Goal: Task Accomplishment & Management: Manage account settings

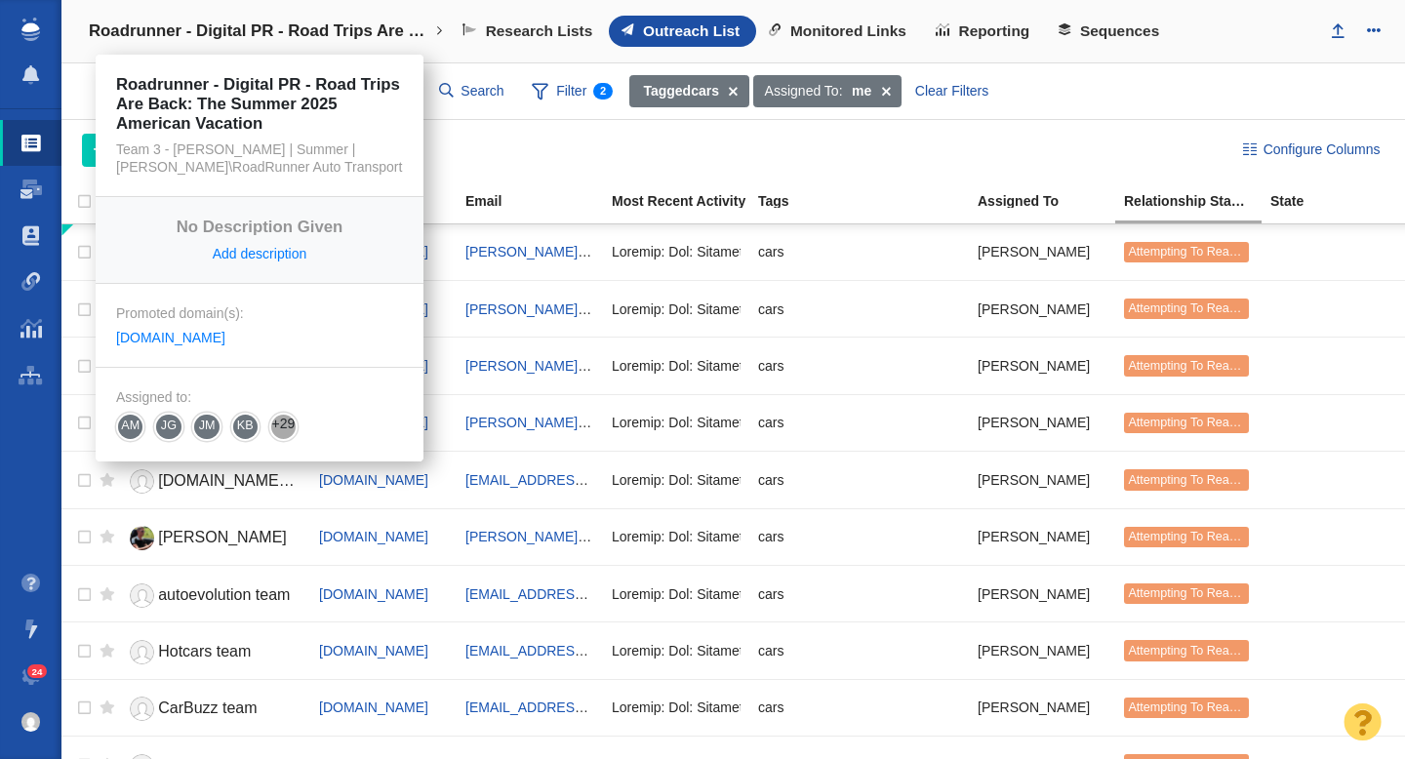
click at [322, 30] on h4 "Roadrunner - Digital PR - Road Trips Are Back: The Summer 2025 American Vacation" at bounding box center [259, 31] width 341 height 20
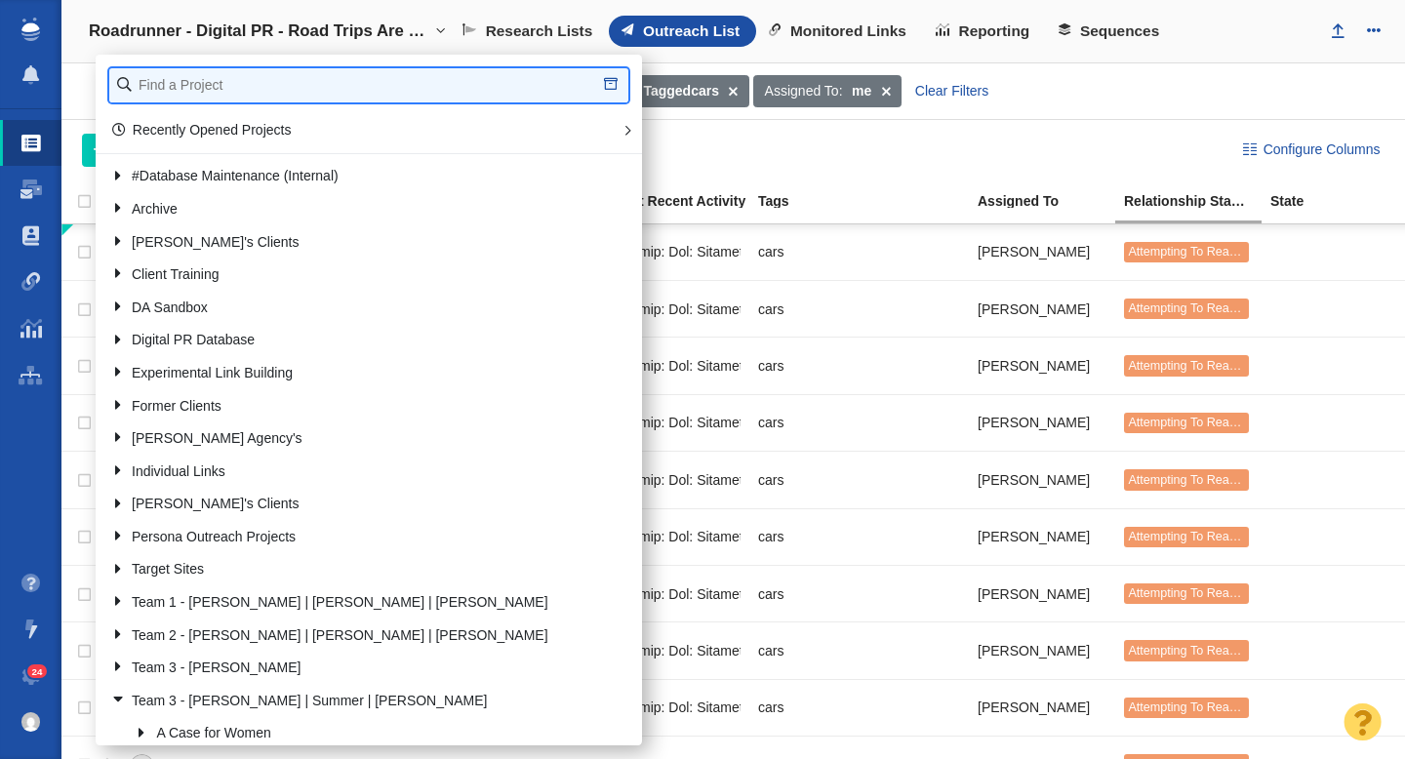
click at [225, 89] on input "text" at bounding box center [368, 85] width 519 height 34
type input "retrospe"
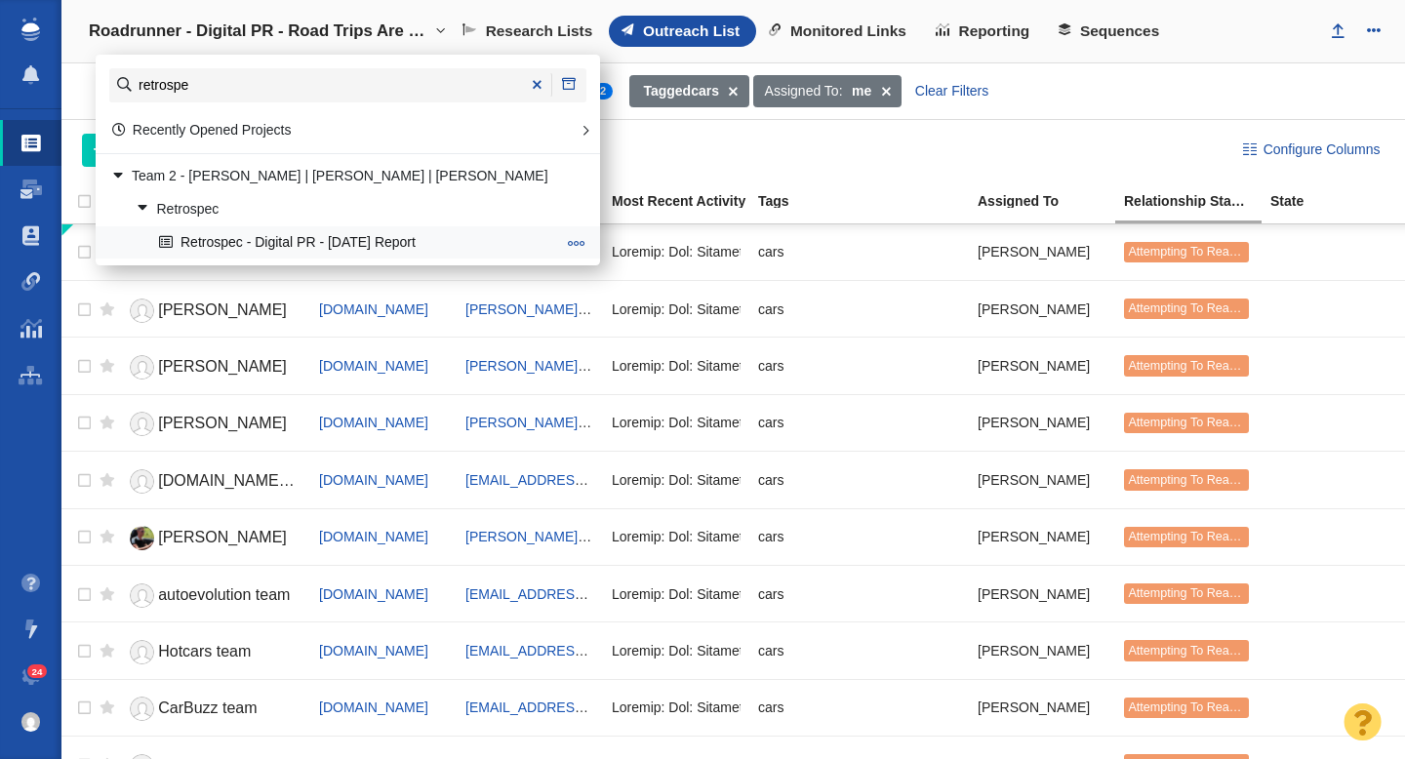
click at [247, 240] on link "Retrospec - Digital PR - [DATE] Report" at bounding box center [357, 242] width 406 height 30
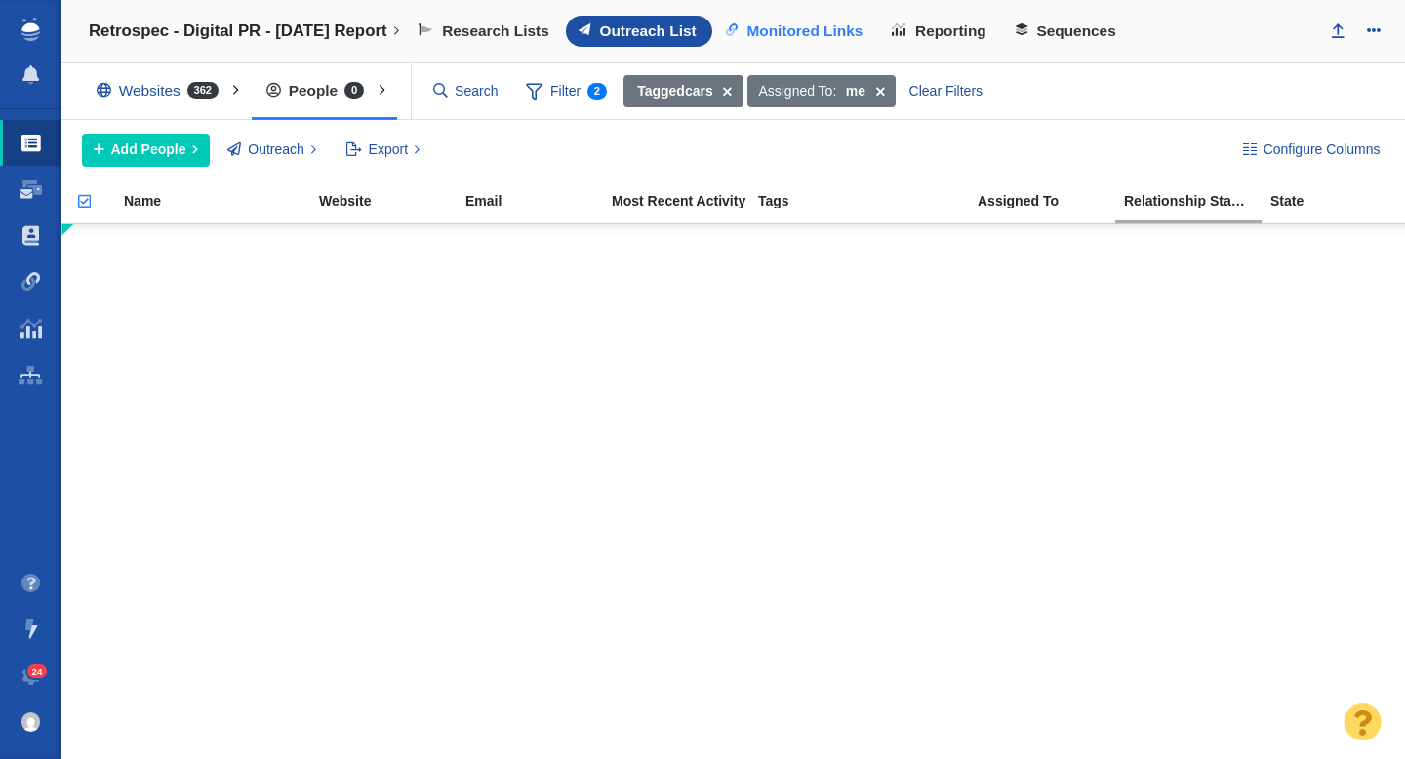
click at [798, 39] on span "Monitored Links" at bounding box center [804, 31] width 116 height 18
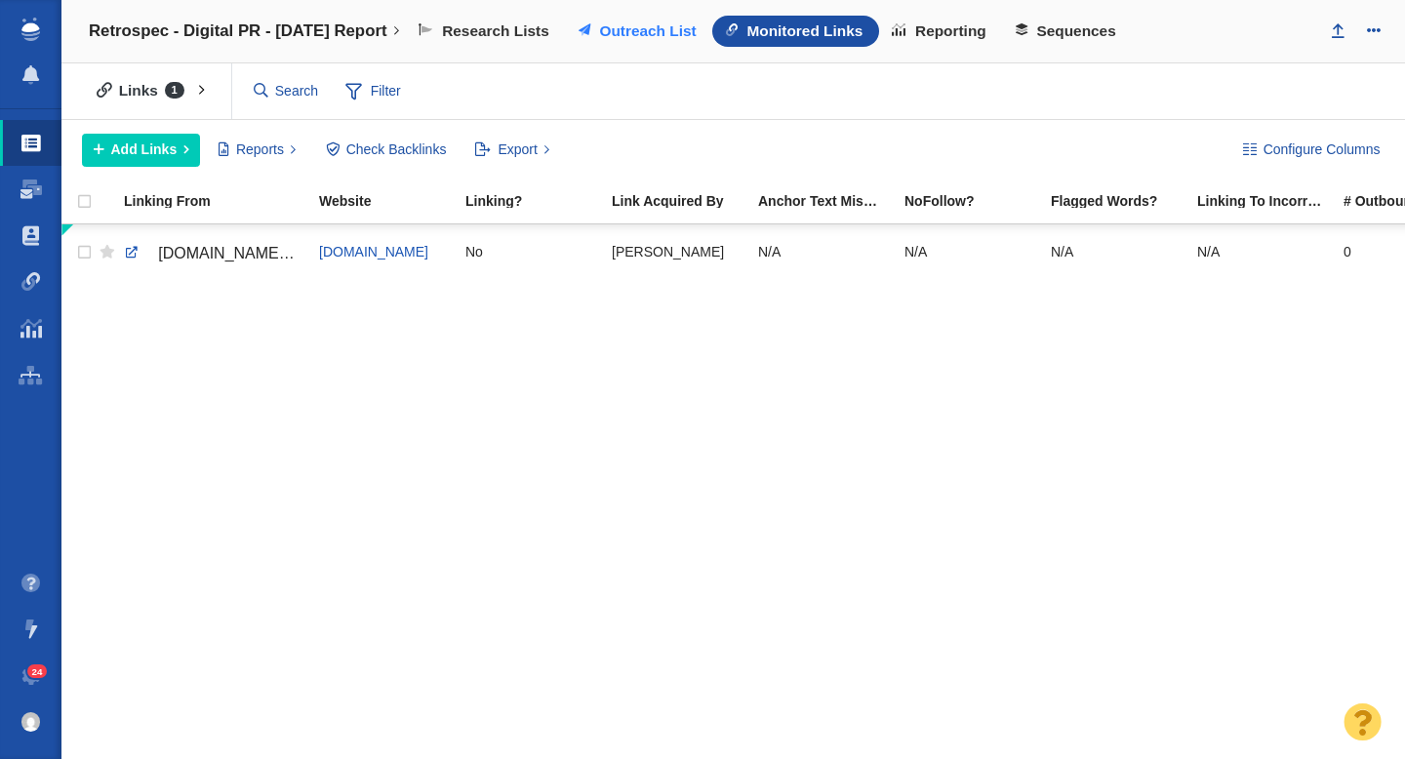
click at [647, 24] on span "Outreach List" at bounding box center [647, 31] width 97 height 18
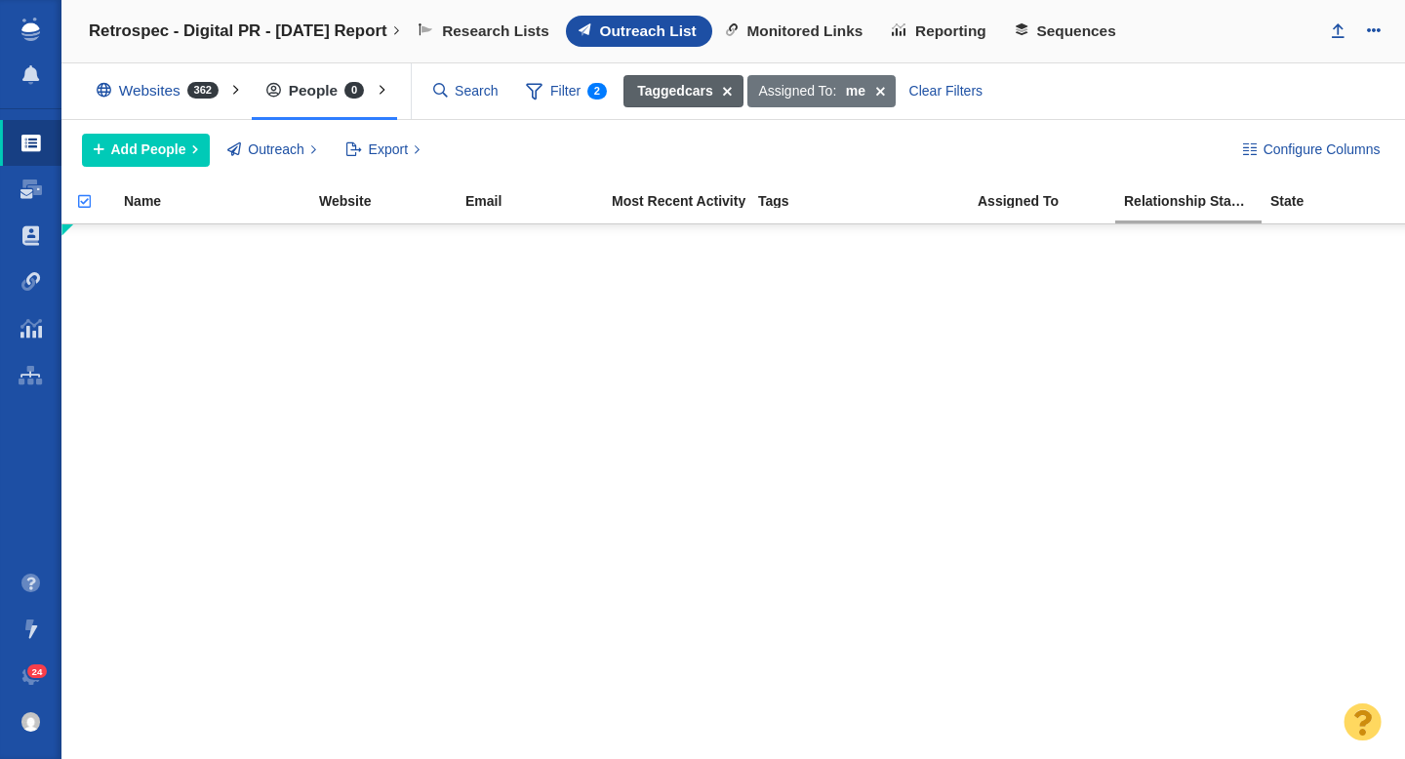
click at [734, 91] on span at bounding box center [727, 91] width 30 height 33
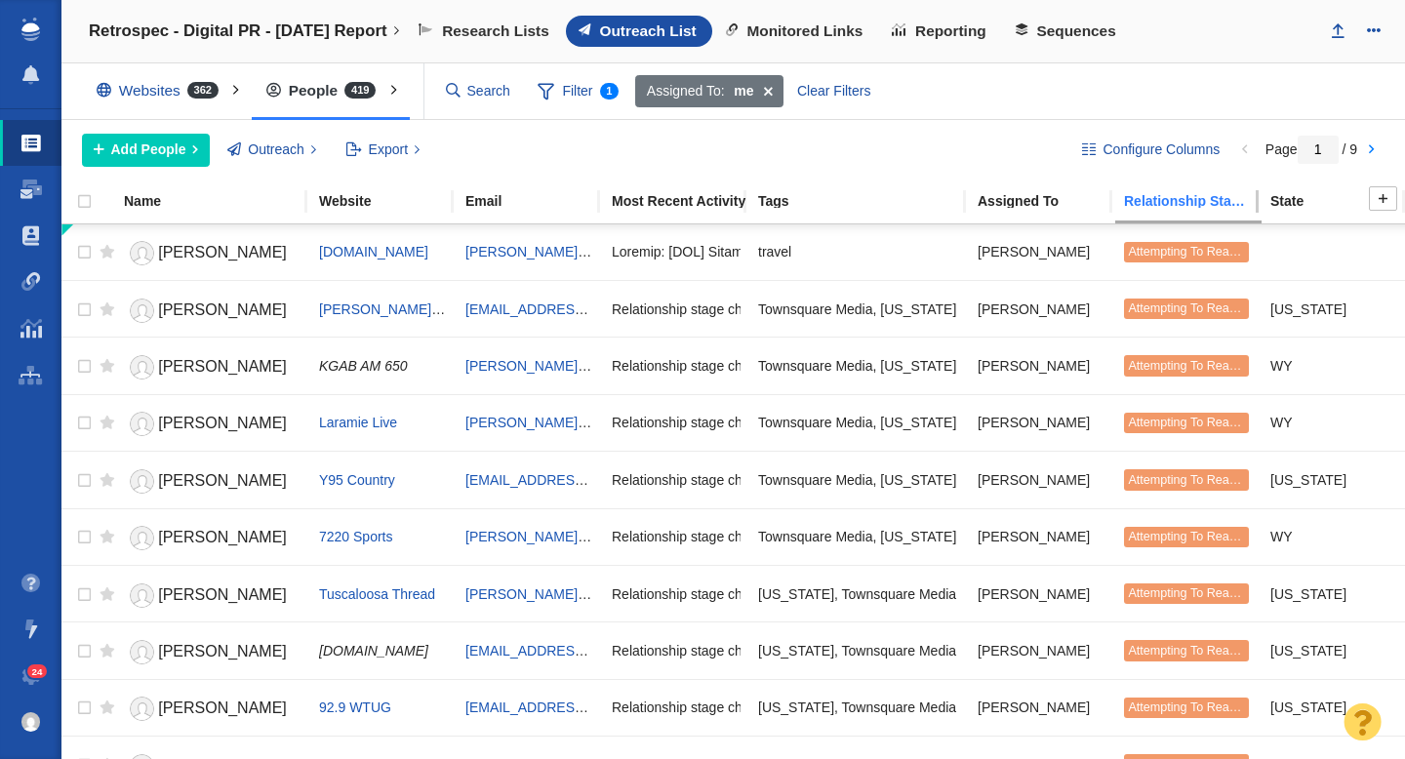
click at [1191, 200] on div "Relationship Stage" at bounding box center [1196, 201] width 144 height 14
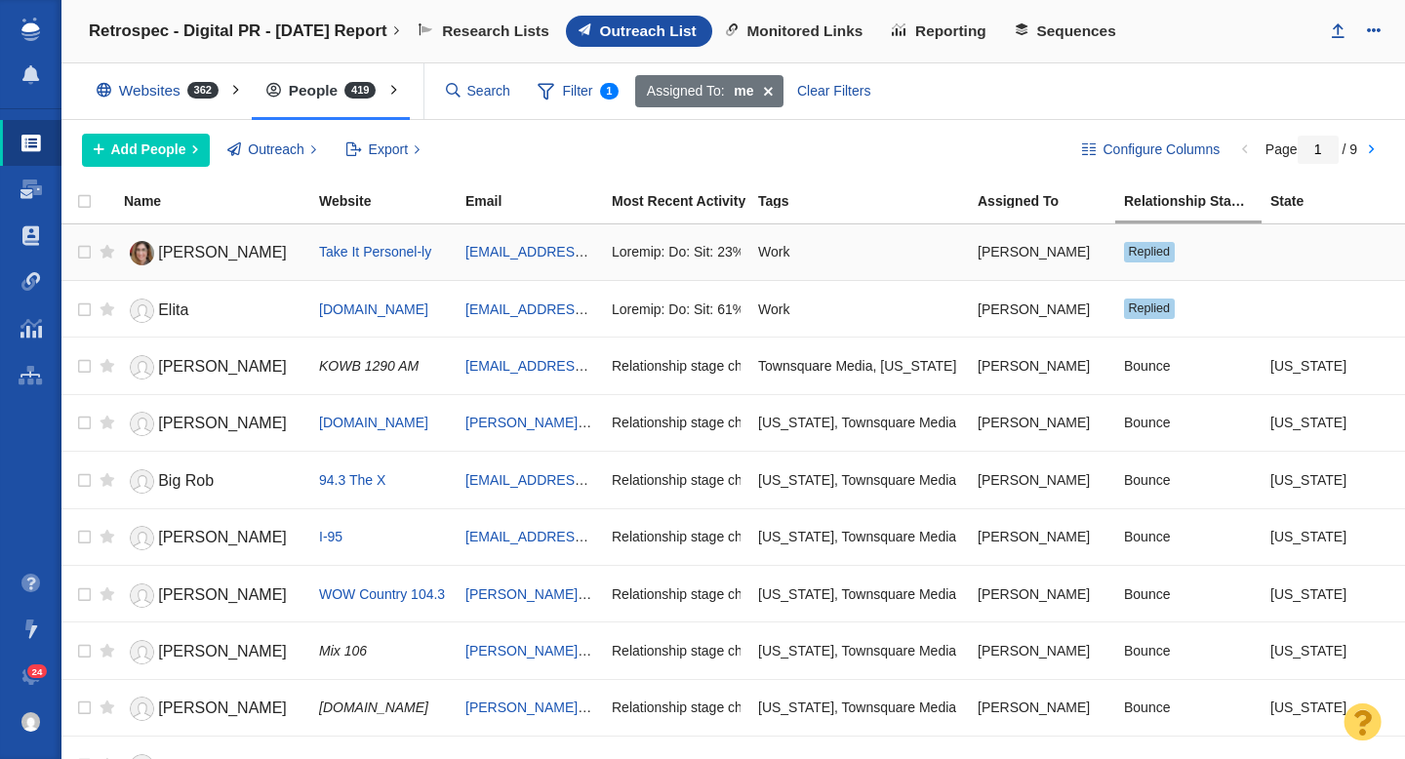
click at [245, 248] on span "Chantal Bechervaise" at bounding box center [222, 252] width 129 height 17
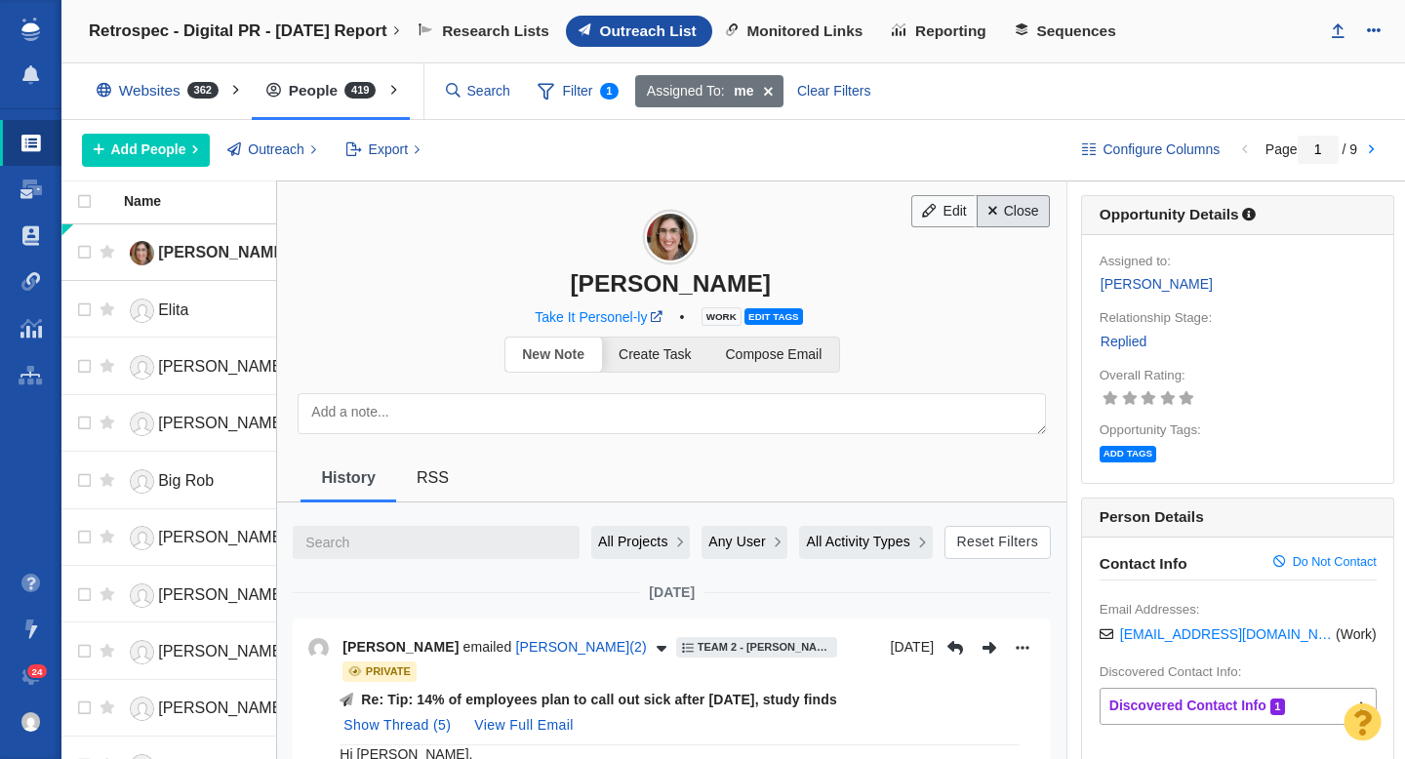
click at [1022, 220] on link "Close" at bounding box center [1013, 211] width 73 height 33
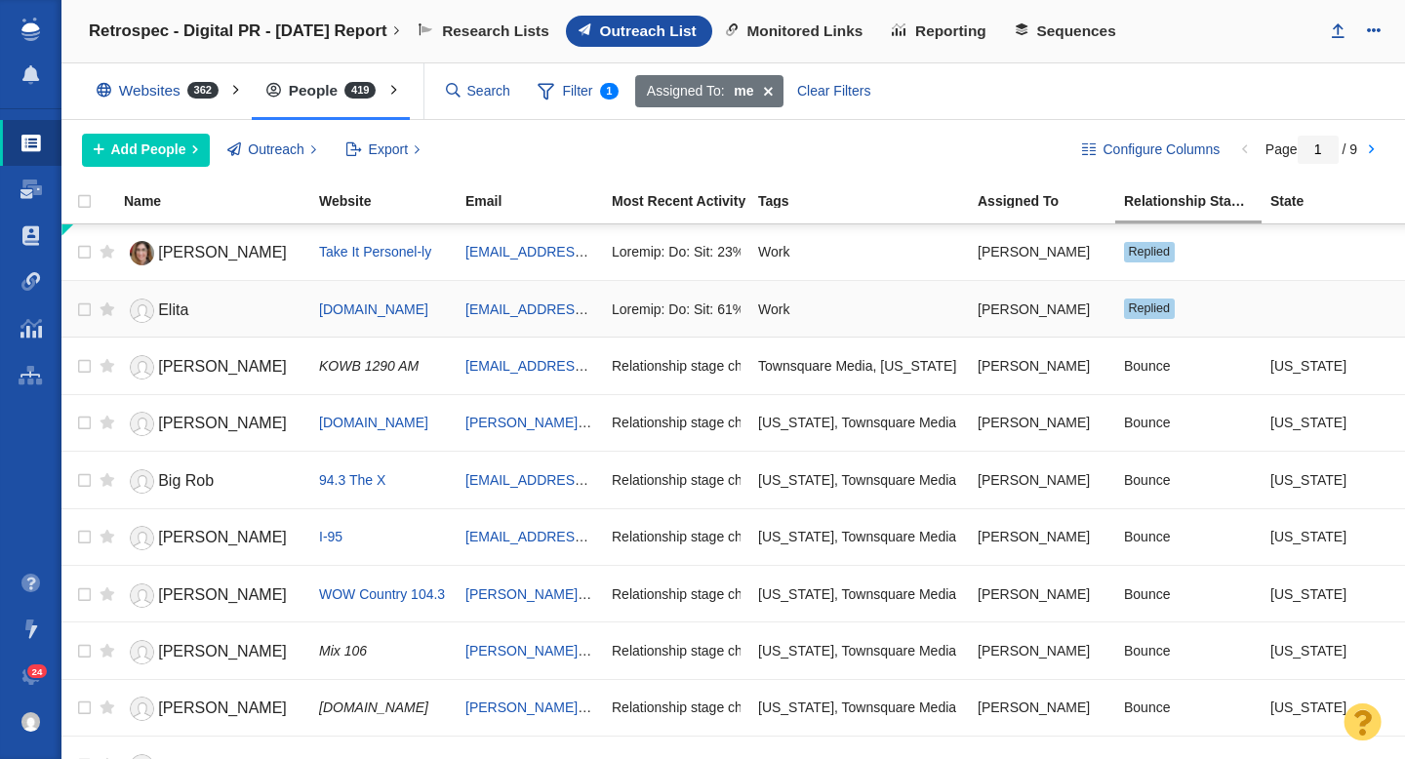
click at [211, 318] on link "Elita" at bounding box center [213, 311] width 178 height 34
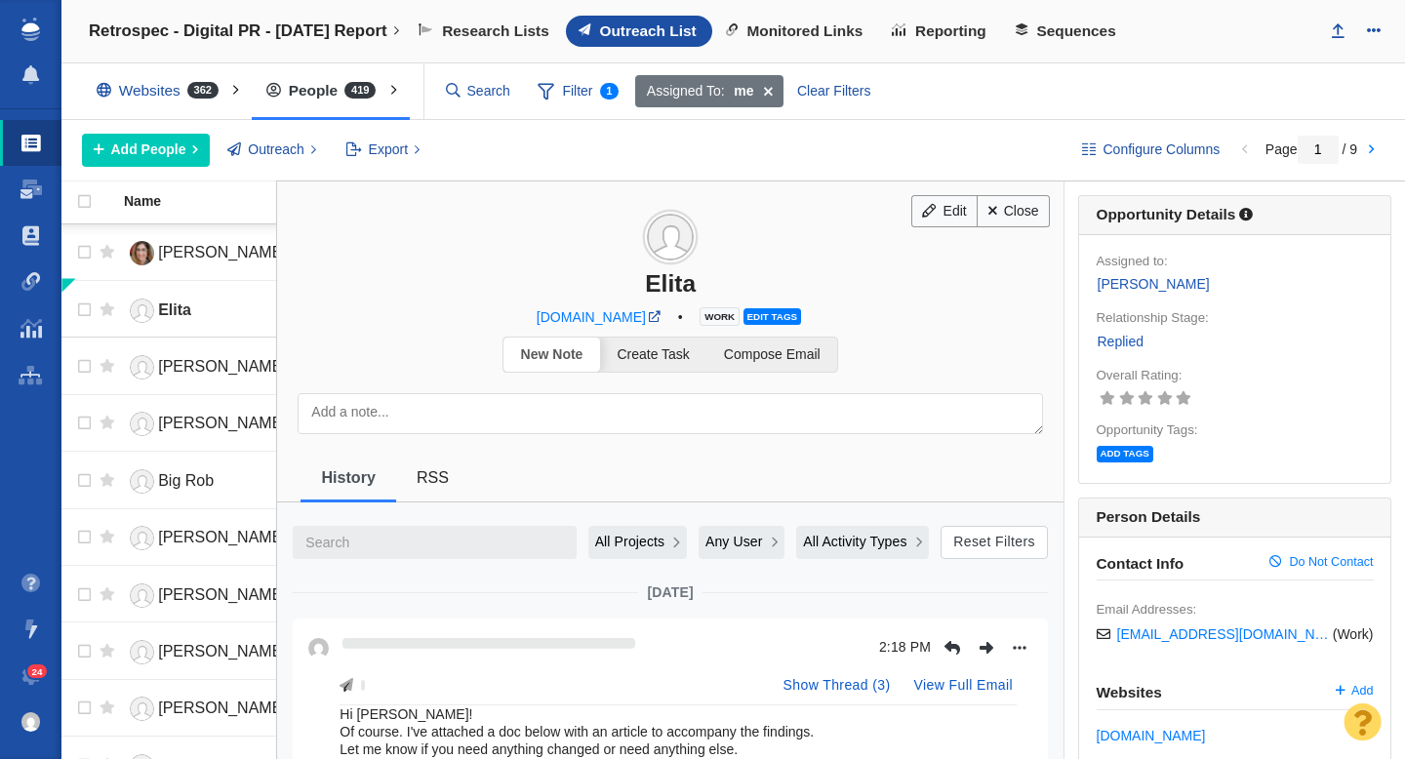
click at [561, 407] on textarea at bounding box center [670, 413] width 745 height 41
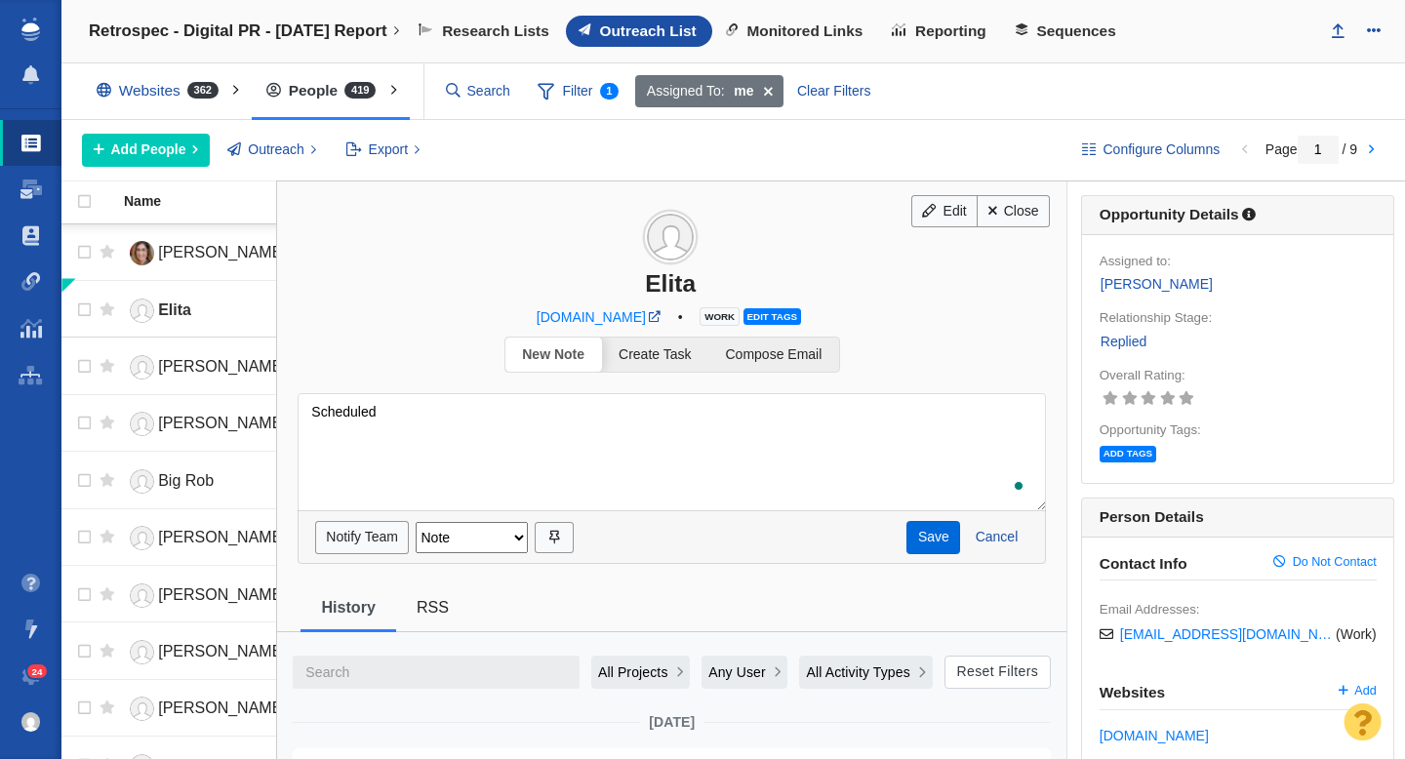
type textarea "Scheduled"
click at [919, 526] on button "Save" at bounding box center [933, 537] width 54 height 33
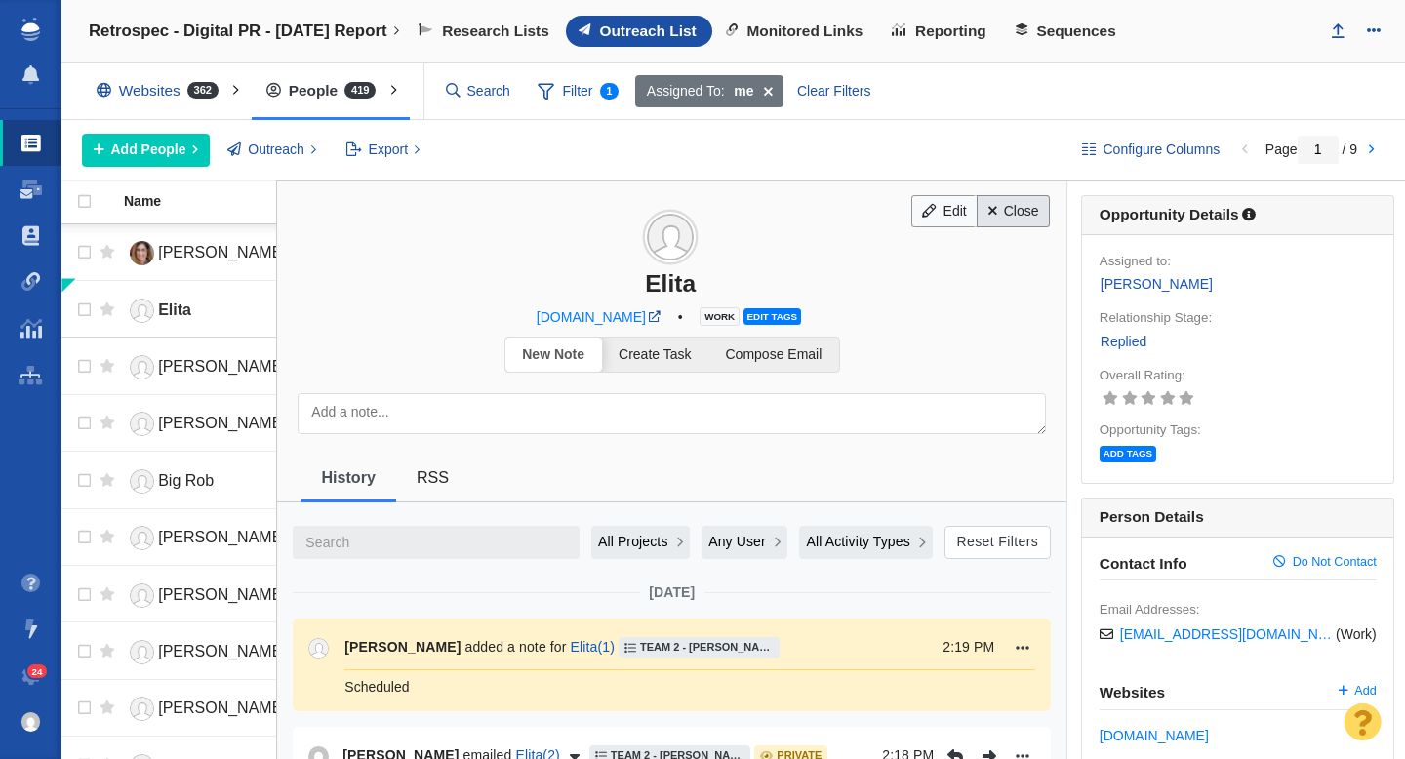
click at [1021, 214] on link "Close" at bounding box center [1013, 211] width 73 height 33
